Goal: Transaction & Acquisition: Purchase product/service

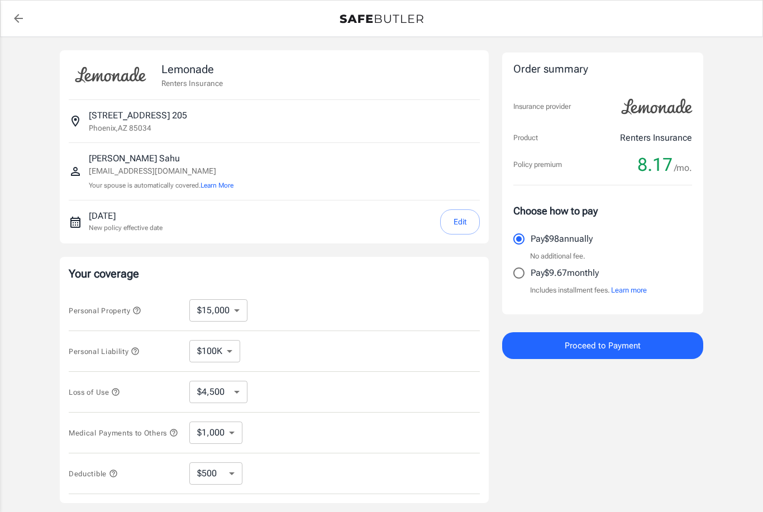
select select "15000"
select select "500"
click at [594, 344] on span "Proceed to Payment" at bounding box center [602, 345] width 76 height 15
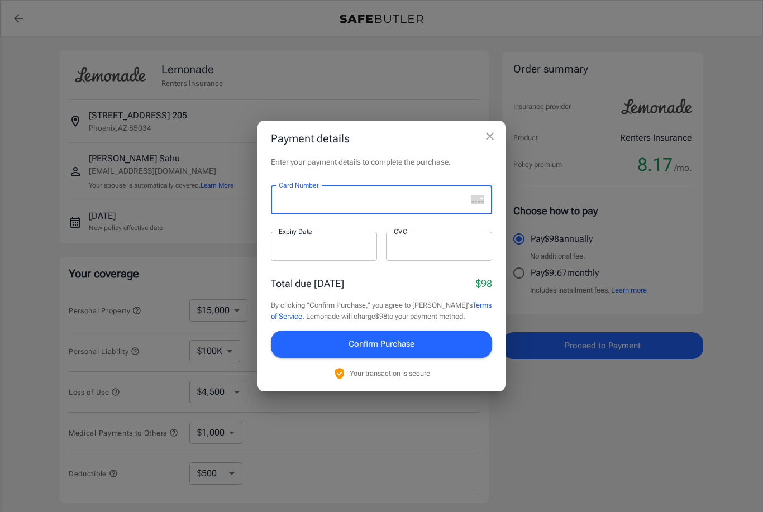
click at [476, 301] on link "Terms of Service" at bounding box center [381, 311] width 220 height 20
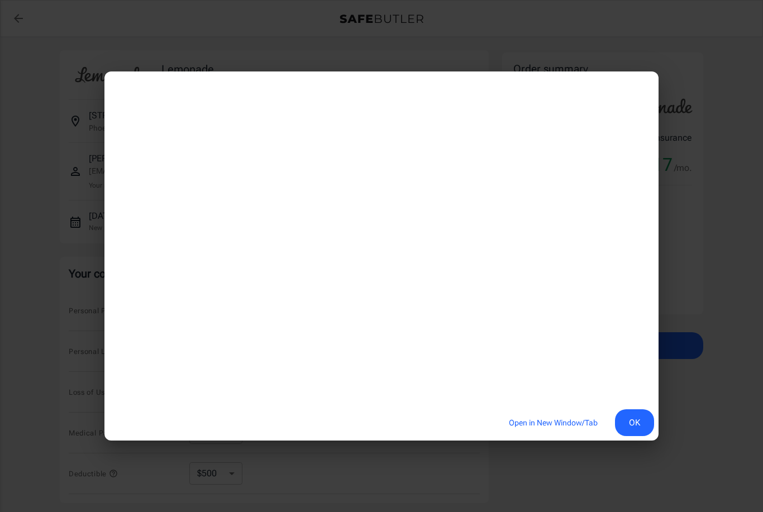
click at [586, 435] on button "Open in New Window/Tab" at bounding box center [553, 423] width 114 height 24
click at [639, 434] on button "OK" at bounding box center [634, 422] width 39 height 27
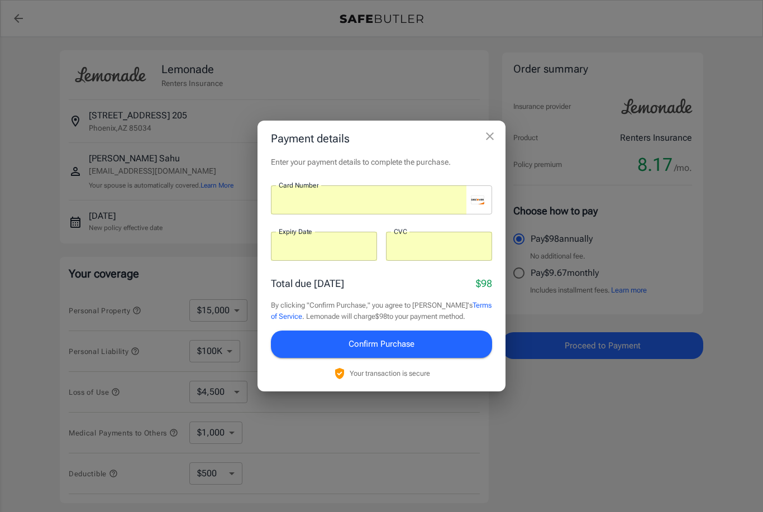
click at [453, 348] on button "Confirm Purchase" at bounding box center [381, 343] width 221 height 27
click at [361, 255] on div at bounding box center [324, 246] width 106 height 29
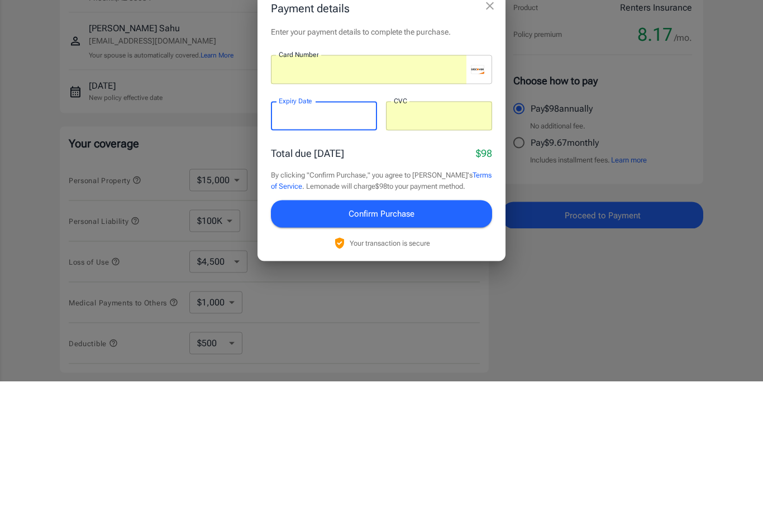
click at [440, 330] on button "Confirm Purchase" at bounding box center [381, 343] width 221 height 27
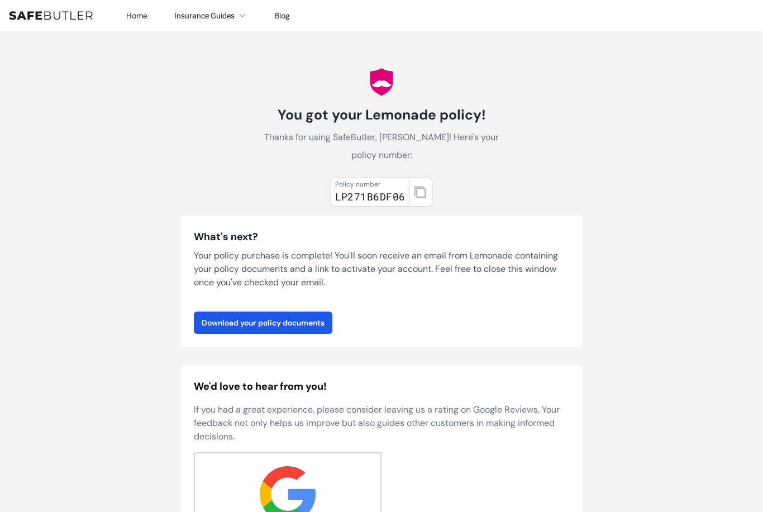
click at [426, 189] on button "button" at bounding box center [420, 192] width 23 height 29
click at [207, 323] on link "Download your policy documents" at bounding box center [263, 322] width 138 height 22
